Goal: Browse casually

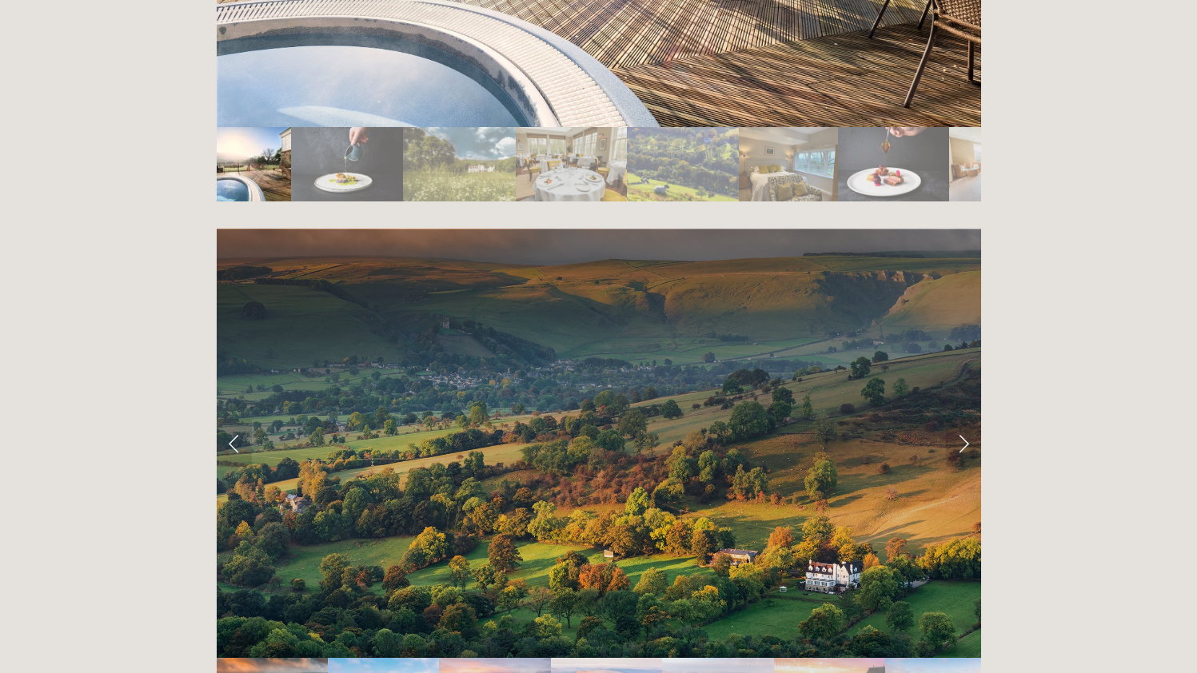
scroll to position [3070, 0]
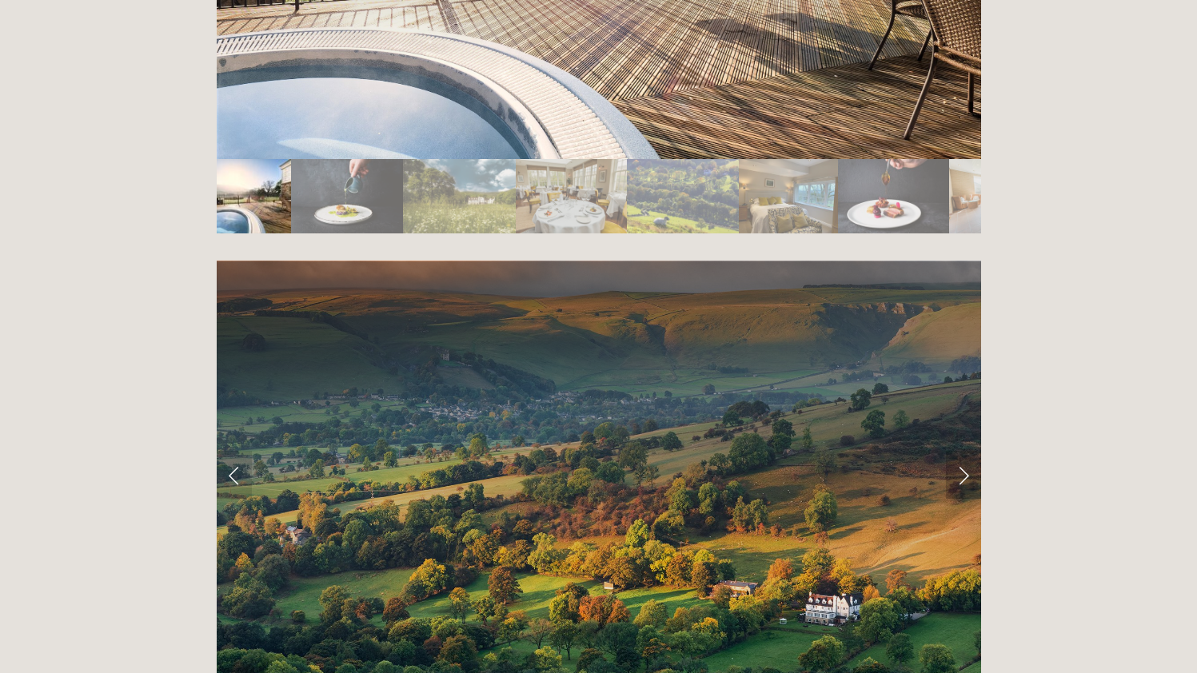
click at [978, 451] on link "Next Slide" at bounding box center [963, 475] width 35 height 48
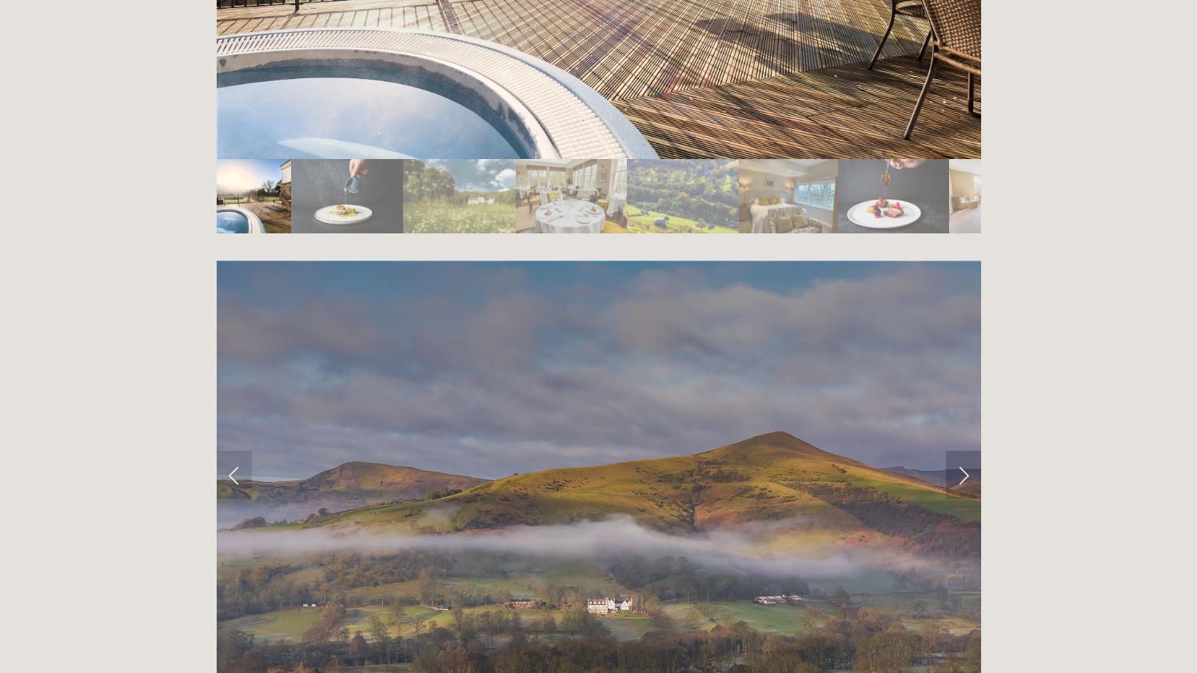
click at [974, 451] on link "Next Slide" at bounding box center [963, 475] width 35 height 48
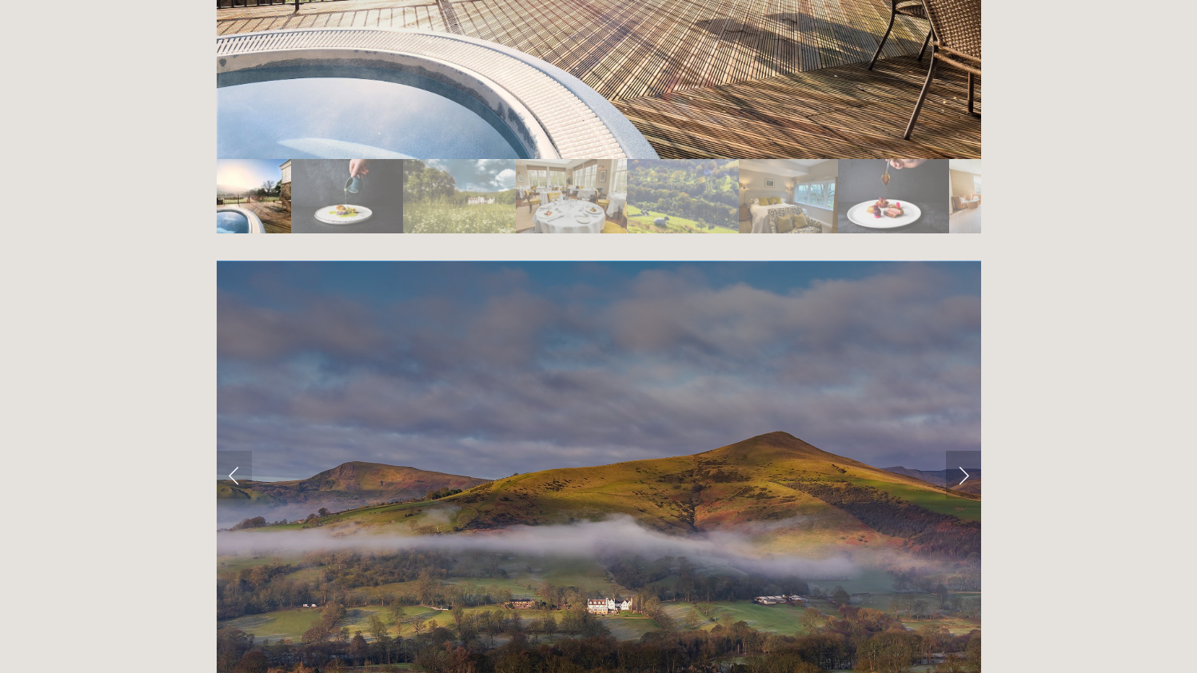
click at [969, 451] on link "Next Slide" at bounding box center [963, 475] width 35 height 48
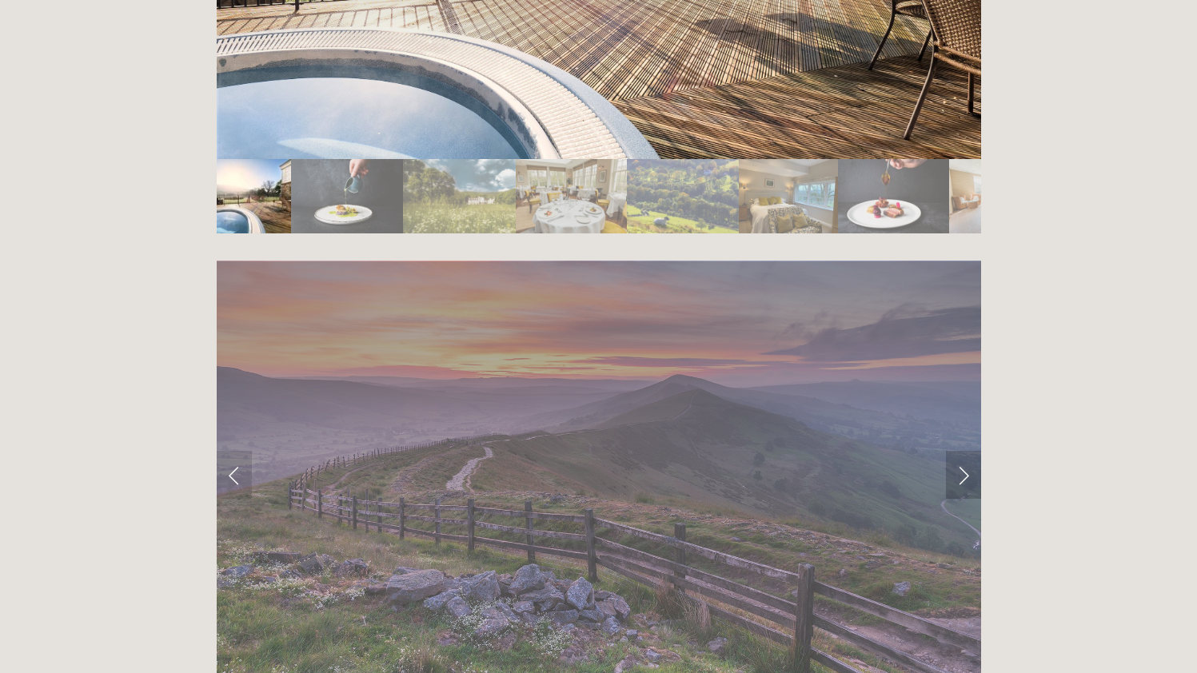
click at [968, 451] on link "Next Slide" at bounding box center [963, 475] width 35 height 48
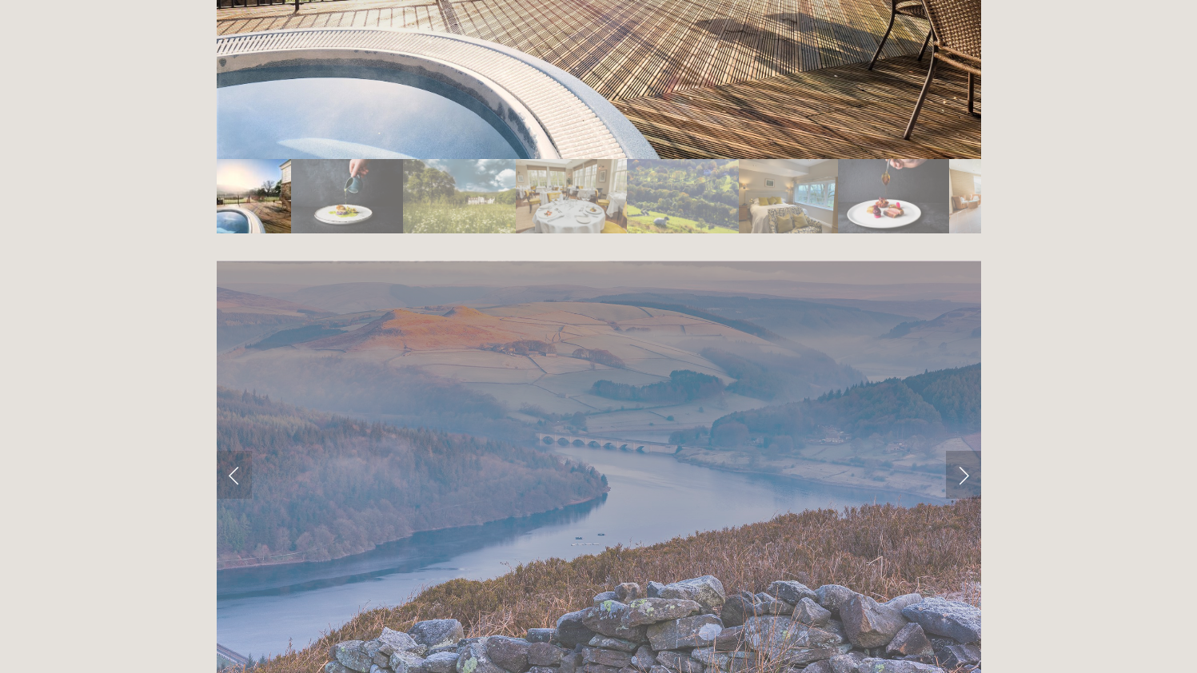
click at [968, 451] on link "Next Slide" at bounding box center [963, 475] width 35 height 48
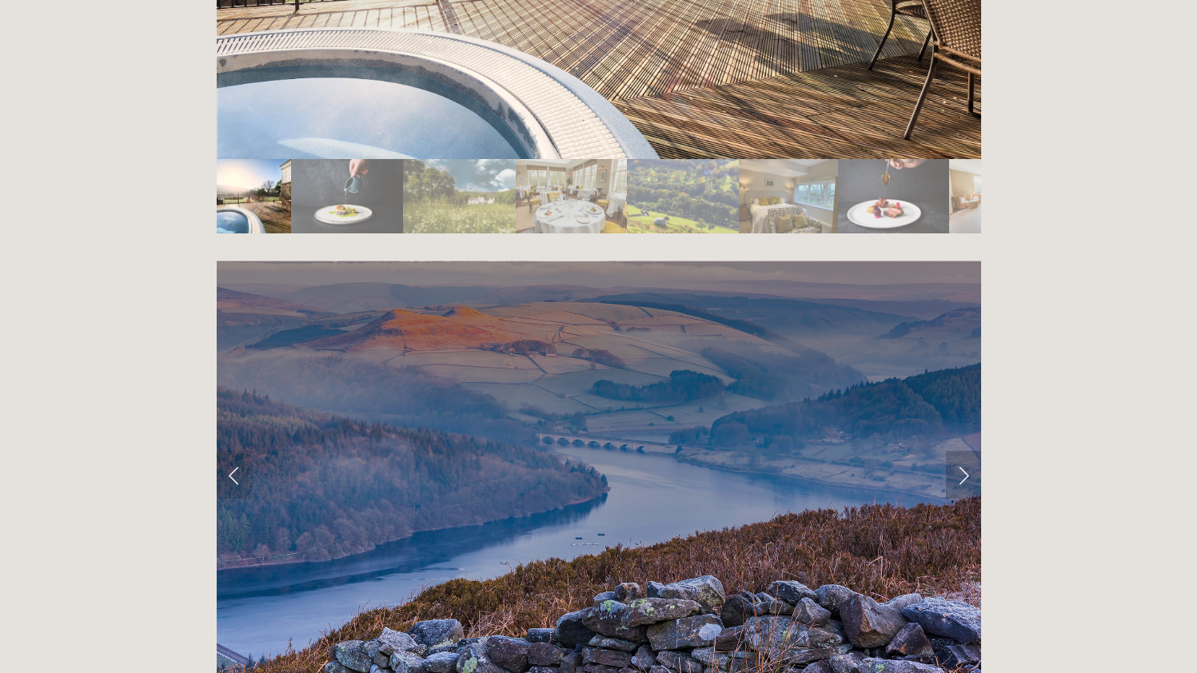
click at [968, 451] on link "Next Slide" at bounding box center [963, 475] width 35 height 48
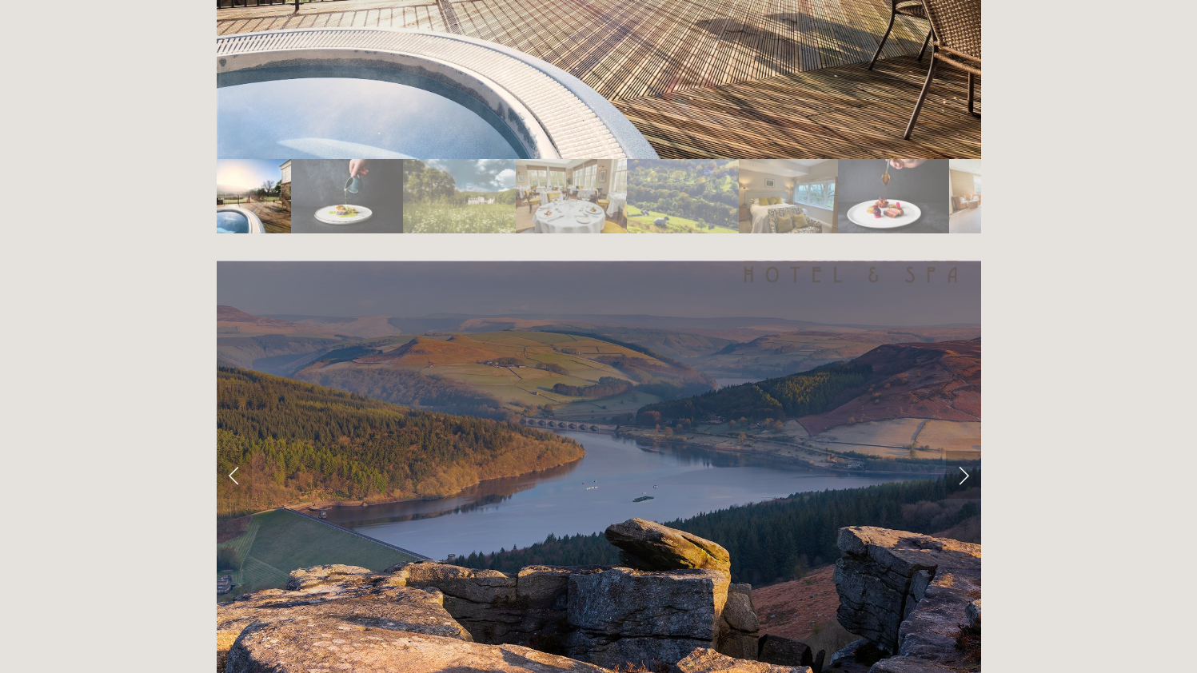
click at [966, 451] on link "Next Slide" at bounding box center [963, 475] width 35 height 48
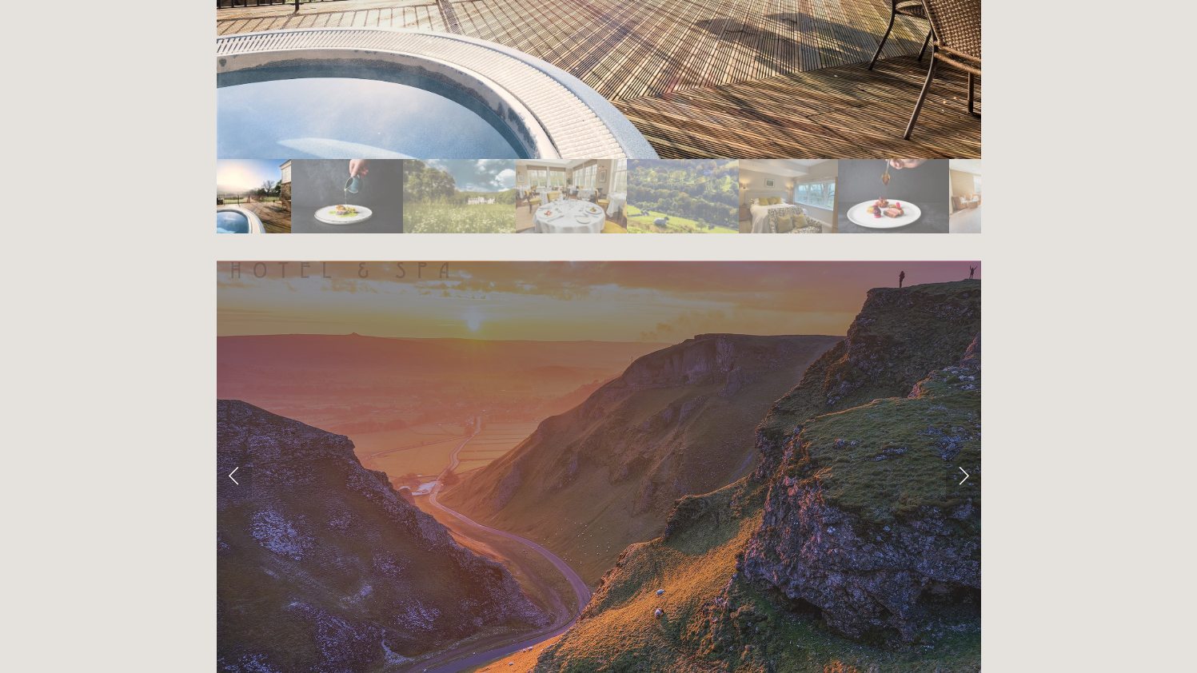
click at [966, 451] on link "Next Slide" at bounding box center [963, 475] width 35 height 48
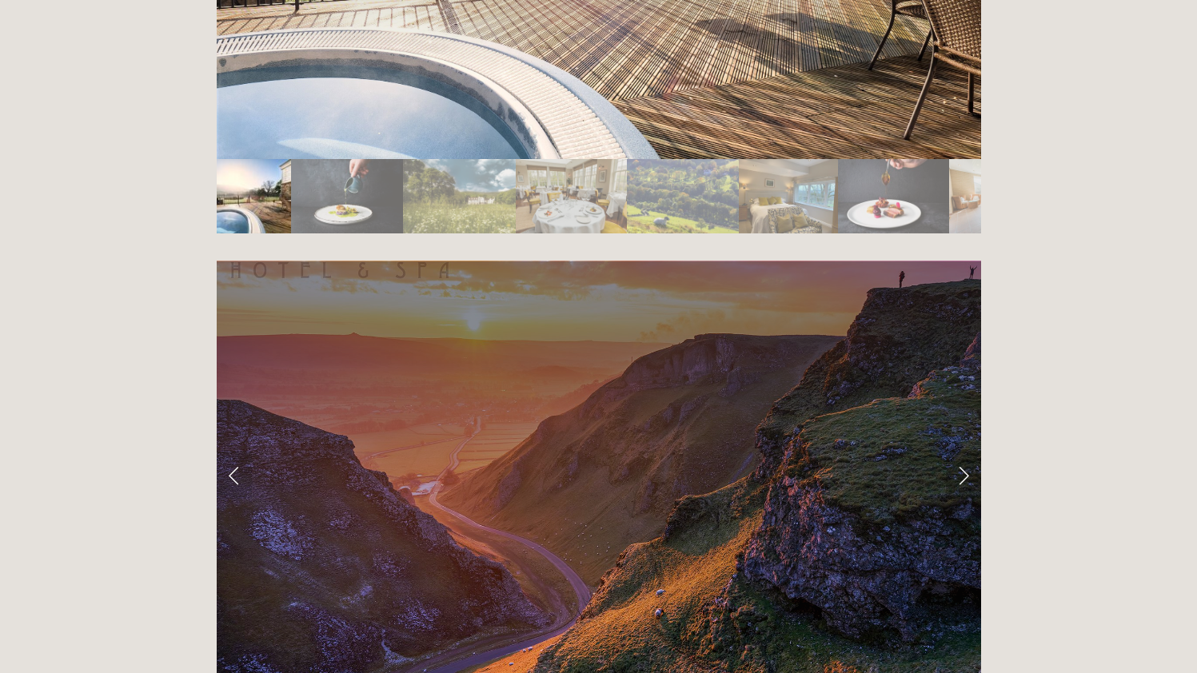
click at [966, 451] on link "Next Slide" at bounding box center [963, 475] width 35 height 48
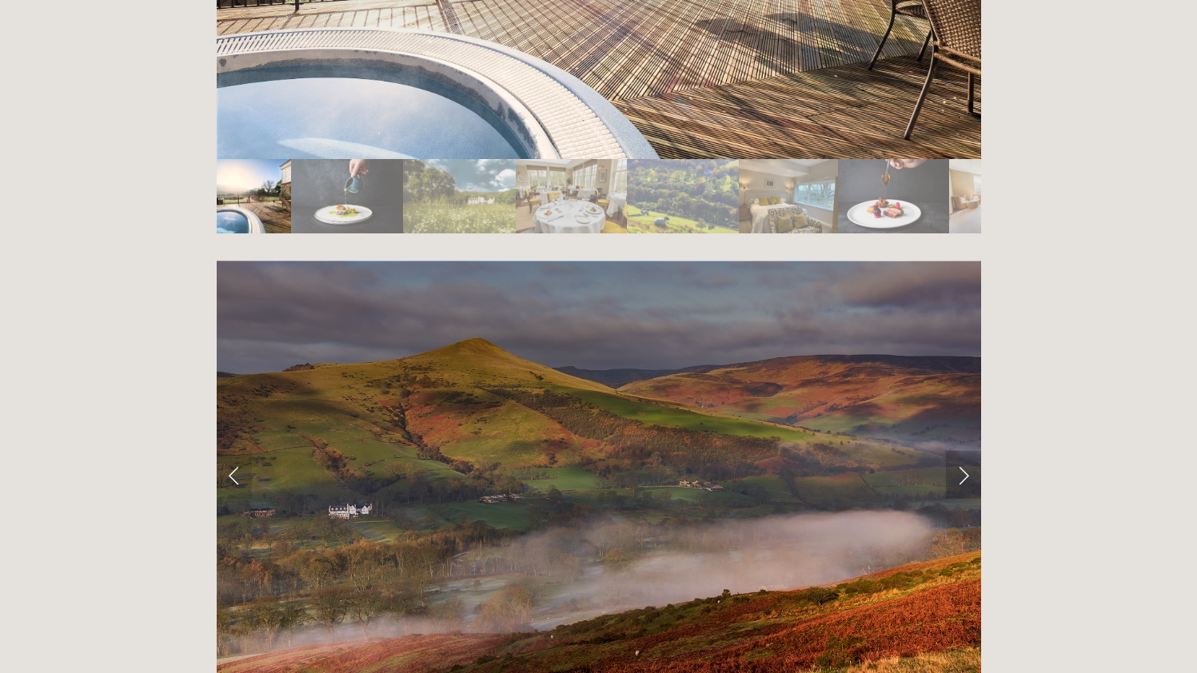
click at [966, 451] on link "Next Slide" at bounding box center [963, 475] width 35 height 48
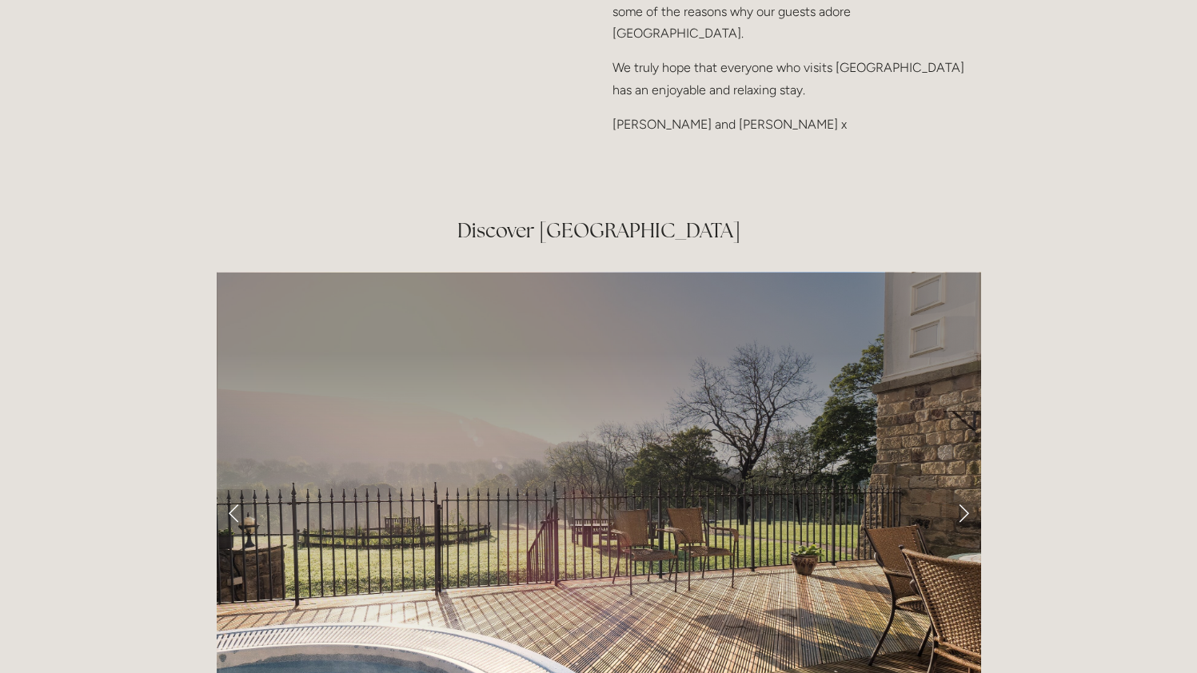
scroll to position [2516, 0]
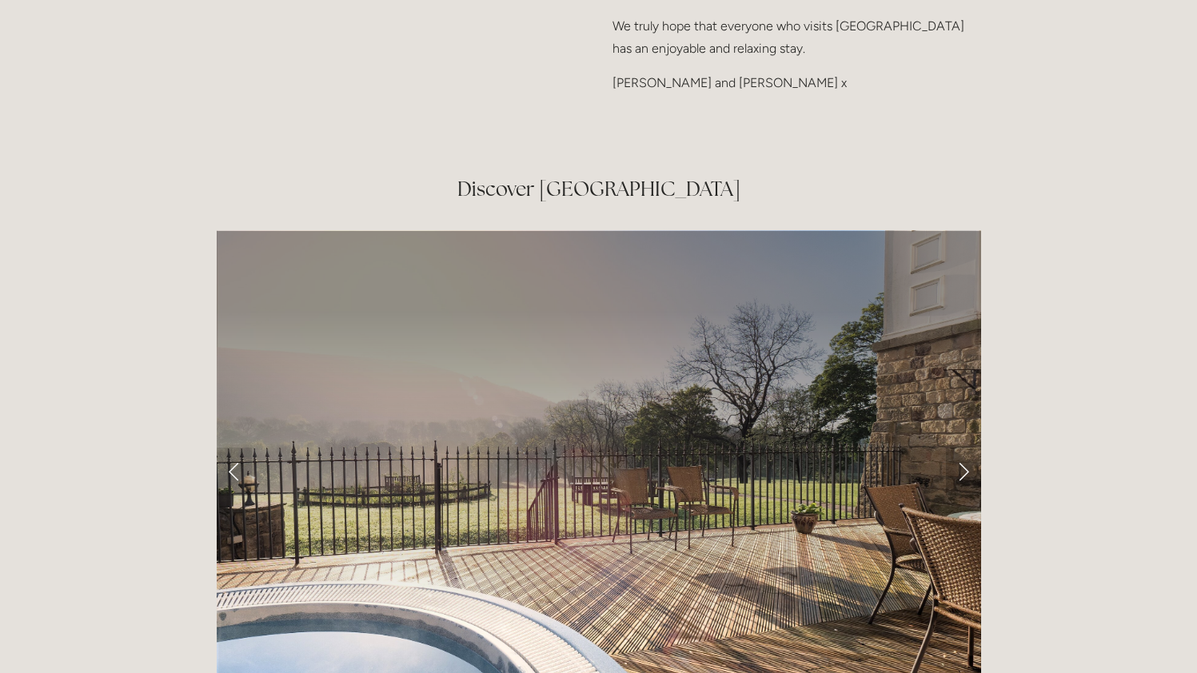
click at [960, 448] on link "Next Slide" at bounding box center [963, 472] width 35 height 48
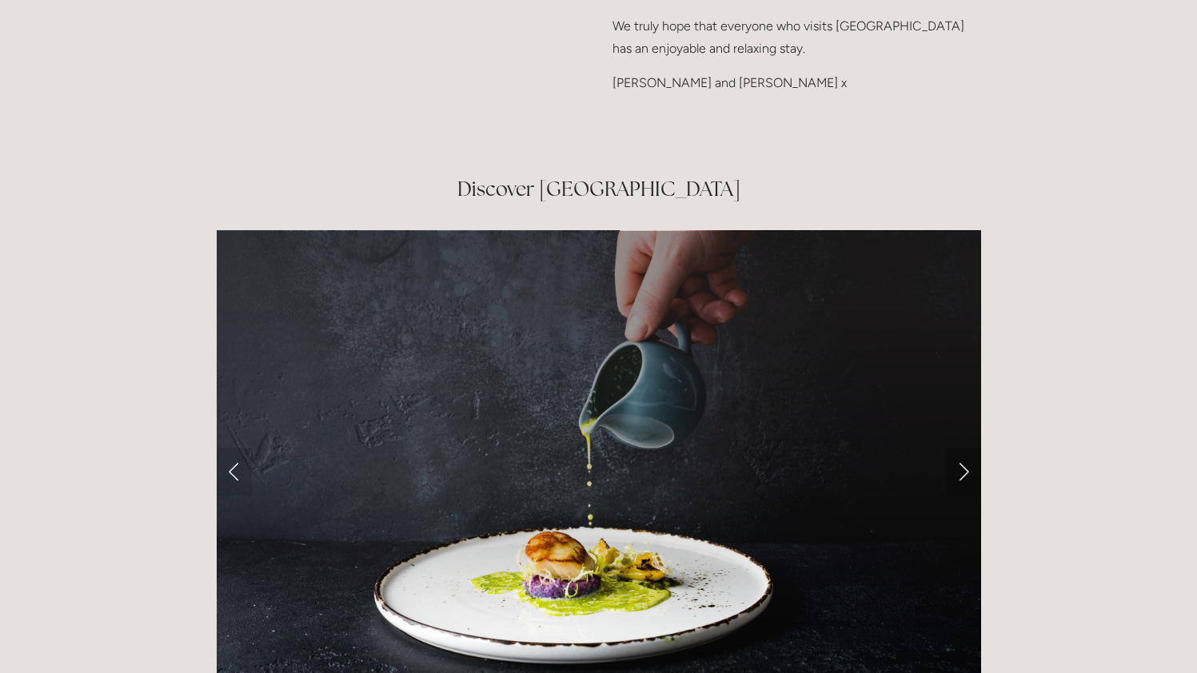
click at [961, 448] on link "Next Slide" at bounding box center [963, 472] width 35 height 48
click at [966, 448] on link "Next Slide" at bounding box center [963, 472] width 35 height 48
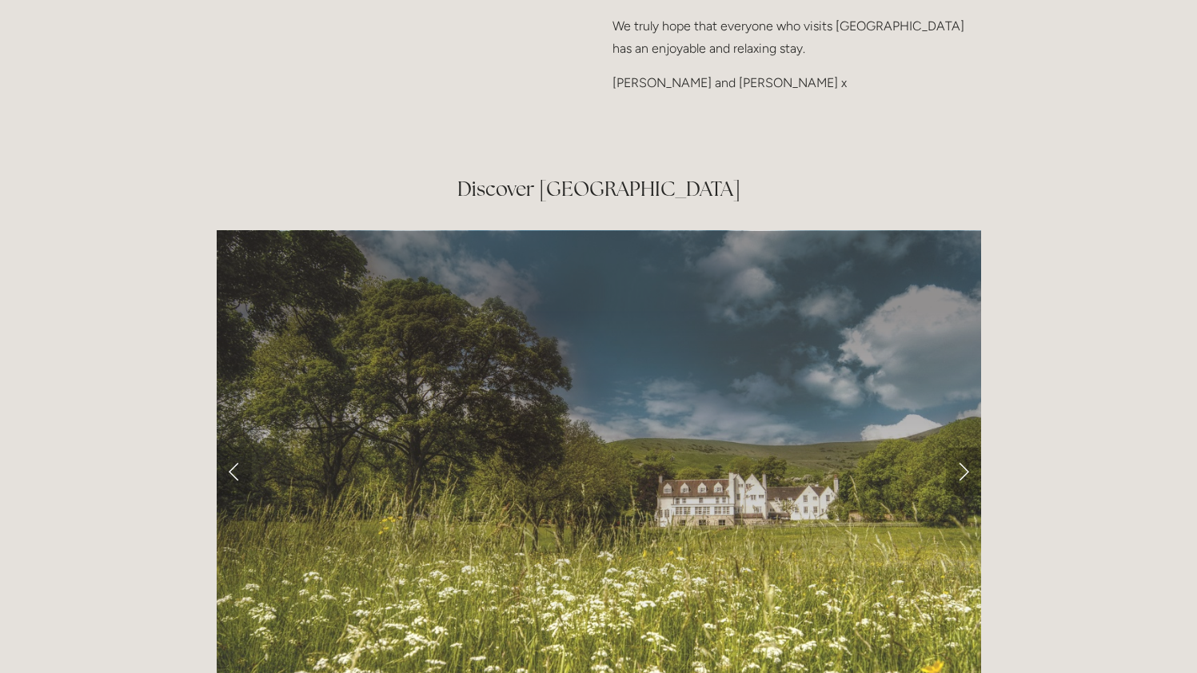
click at [966, 448] on link "Next Slide" at bounding box center [963, 472] width 35 height 48
click at [960, 448] on link "Next Slide" at bounding box center [963, 472] width 35 height 48
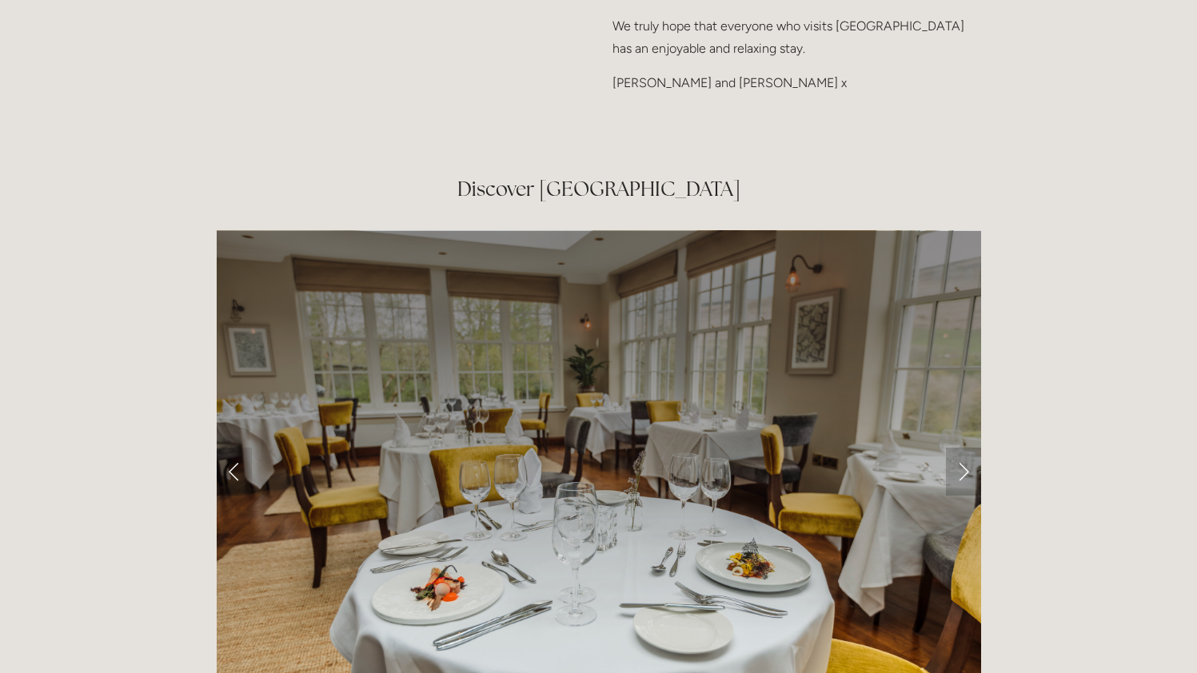
click at [966, 448] on link "Next Slide" at bounding box center [963, 472] width 35 height 48
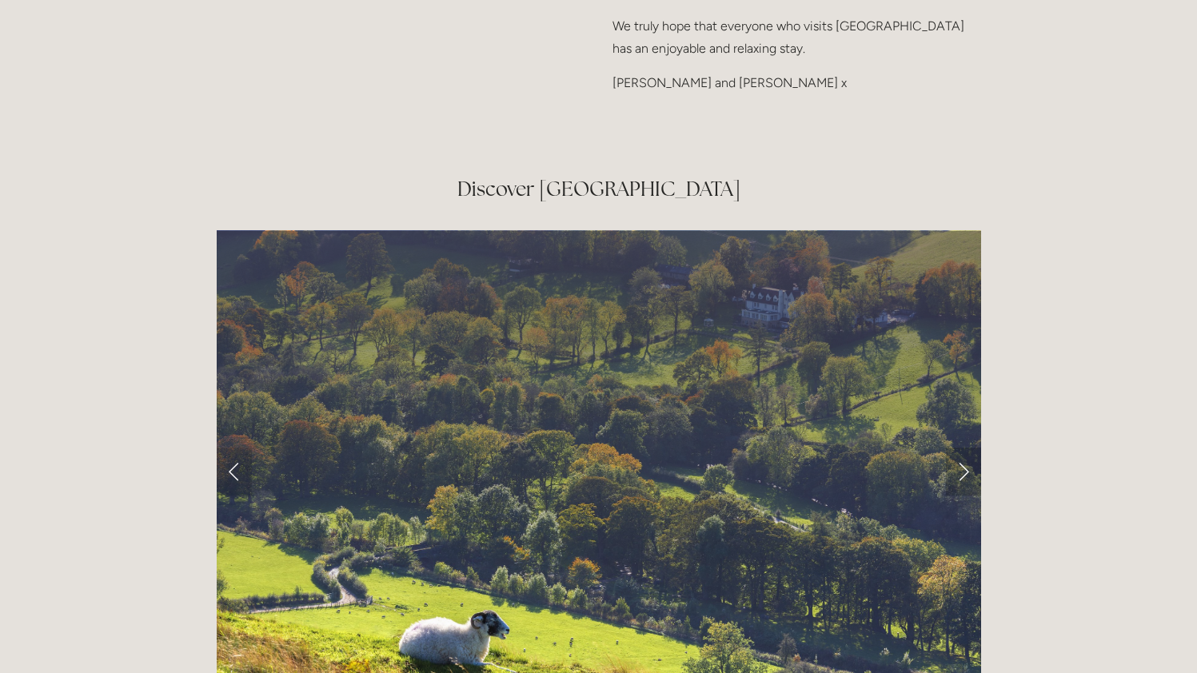
click at [966, 448] on link "Next Slide" at bounding box center [963, 472] width 35 height 48
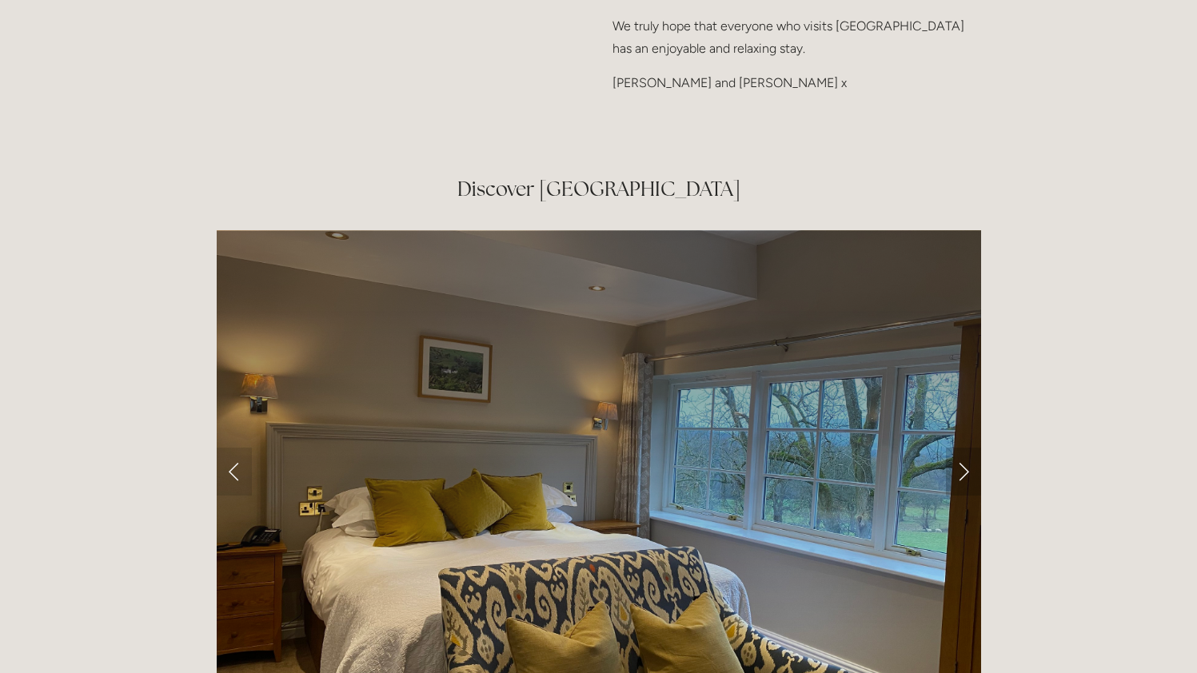
click at [966, 448] on link "Next Slide" at bounding box center [963, 472] width 35 height 48
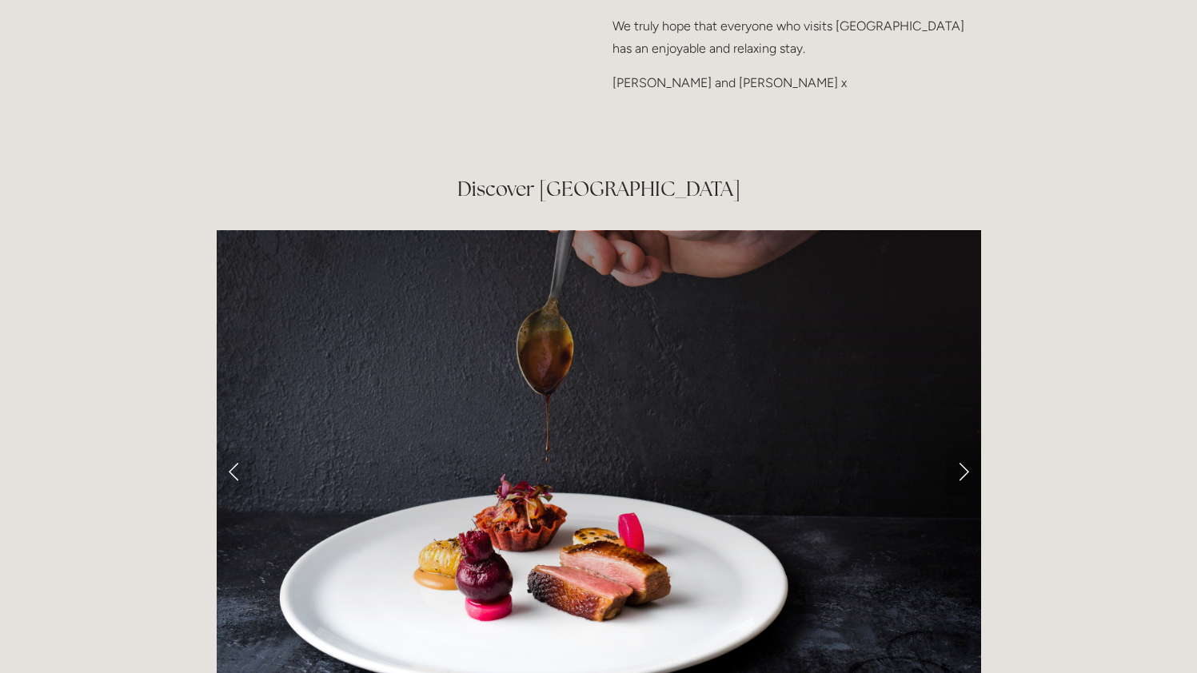
click at [966, 448] on link "Next Slide" at bounding box center [963, 472] width 35 height 48
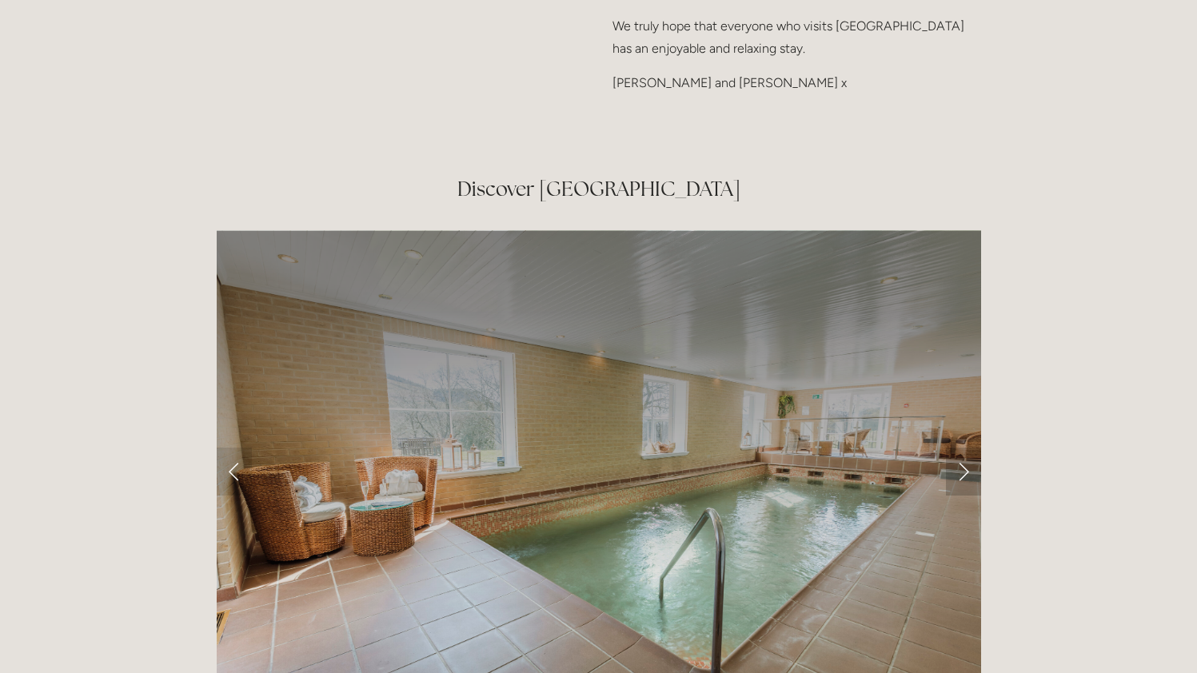
click at [966, 448] on link "Next Slide" at bounding box center [963, 472] width 35 height 48
